Goal: Task Accomplishment & Management: Manage account settings

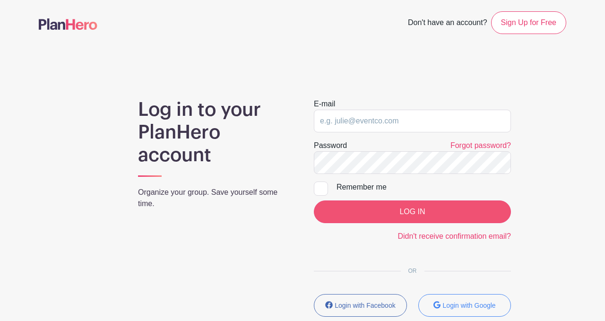
type input "[EMAIL_ADDRESS][DOMAIN_NAME]"
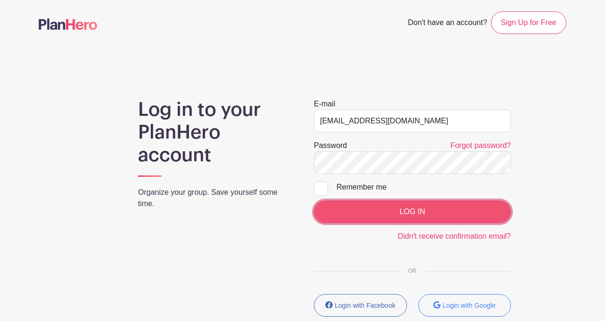
click at [399, 217] on input "LOG IN" at bounding box center [412, 211] width 197 height 23
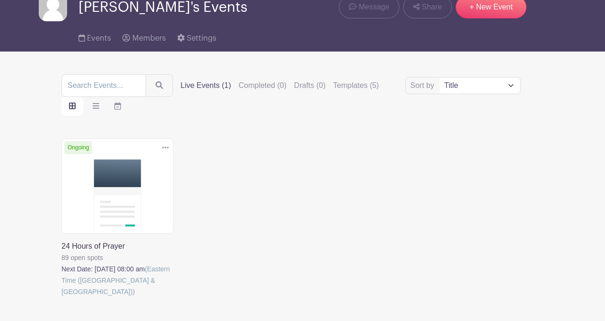
scroll to position [51, 0]
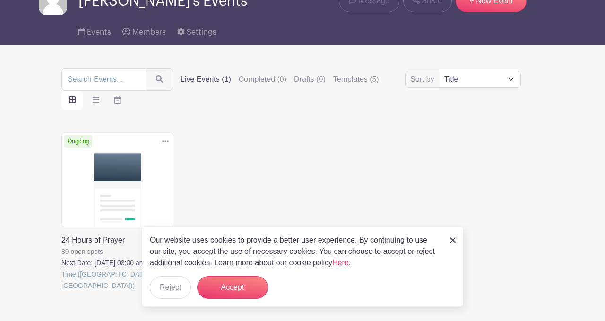
click at [61, 291] on link at bounding box center [61, 291] width 0 height 0
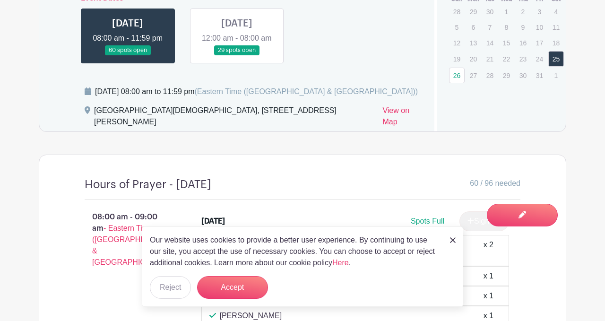
scroll to position [546, 0]
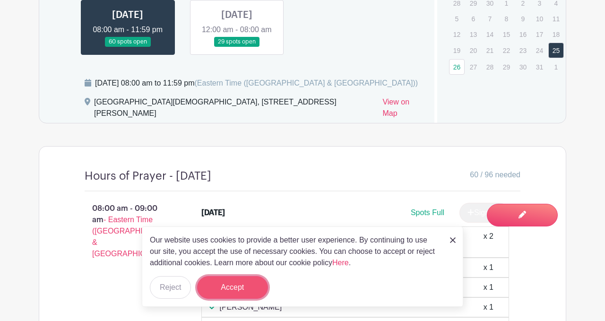
click at [247, 286] on button "Accept" at bounding box center [232, 287] width 71 height 23
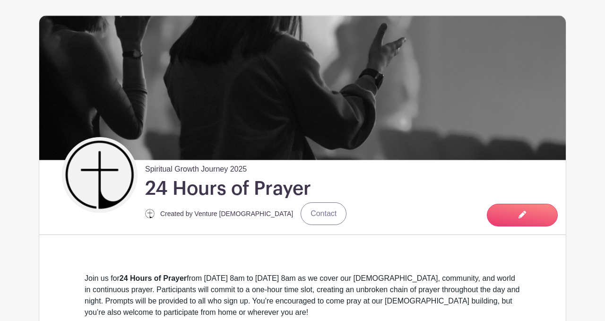
scroll to position [0, 0]
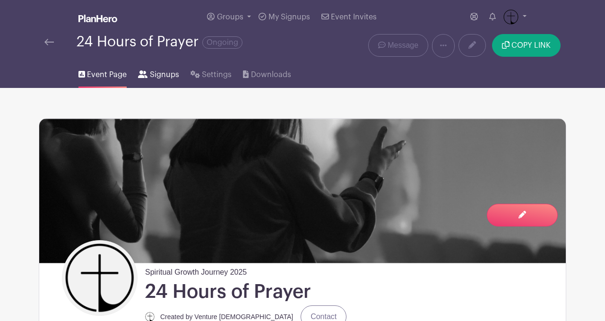
click at [167, 77] on span "Signups" at bounding box center [164, 74] width 29 height 11
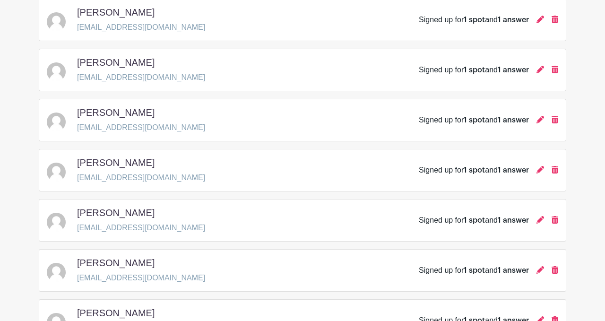
scroll to position [1423, 0]
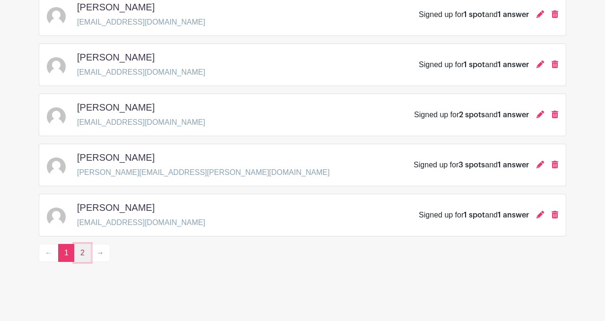
click at [80, 259] on link "2" at bounding box center [82, 253] width 17 height 18
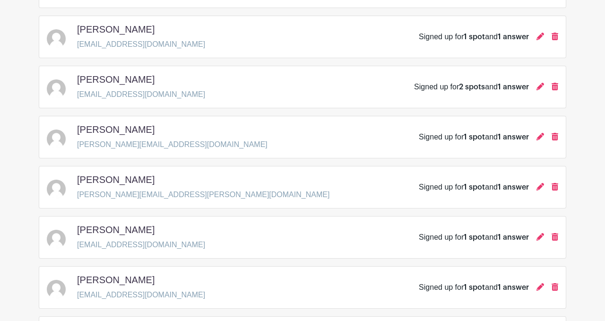
scroll to position [872, 0]
